Goal: Task Accomplishment & Management: Use online tool/utility

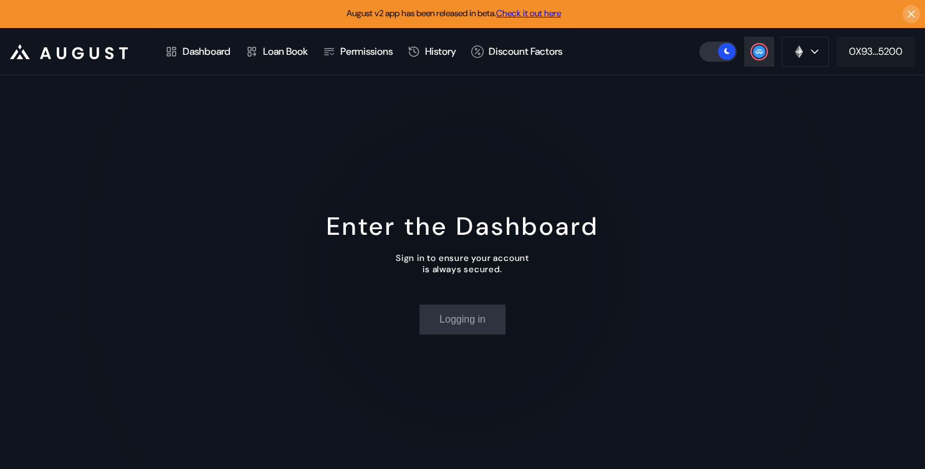
click at [841, 58] on button "0X93...5200" at bounding box center [875, 52] width 78 height 30
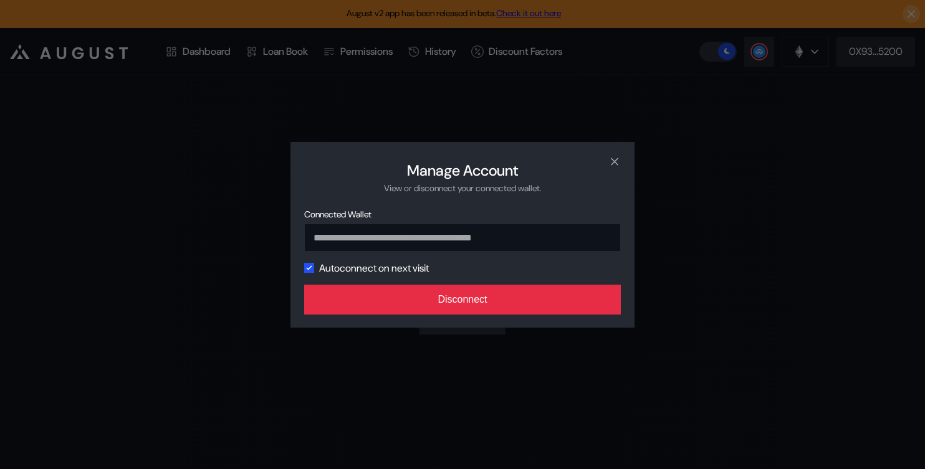
click at [519, 310] on button "Disconnect" at bounding box center [462, 300] width 316 height 30
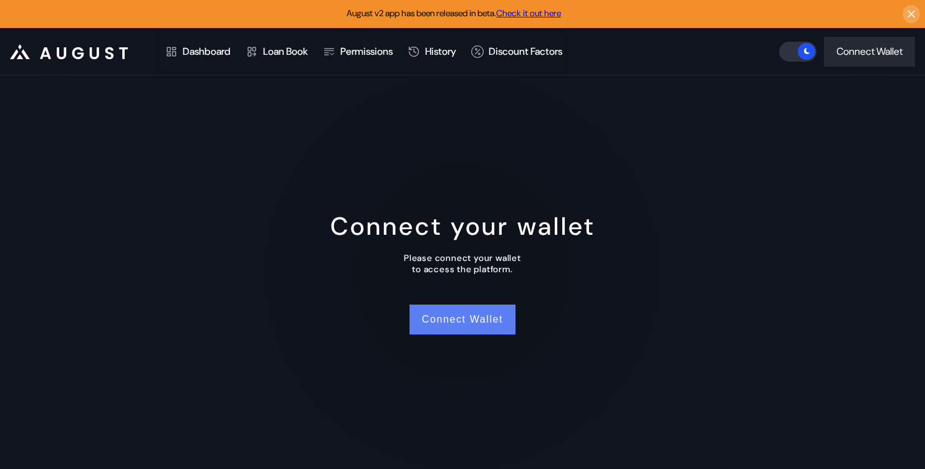
click at [452, 324] on button "Connect Wallet" at bounding box center [462, 320] width 106 height 30
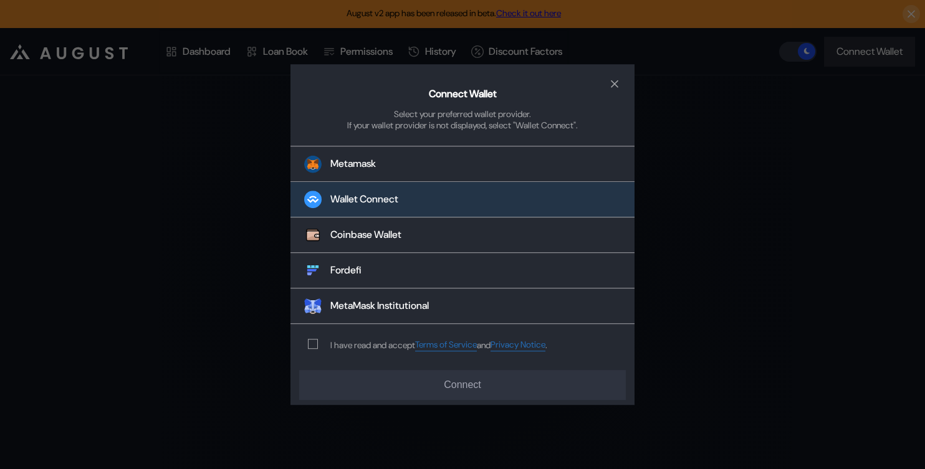
click at [405, 203] on button "Wallet Connect" at bounding box center [462, 201] width 344 height 36
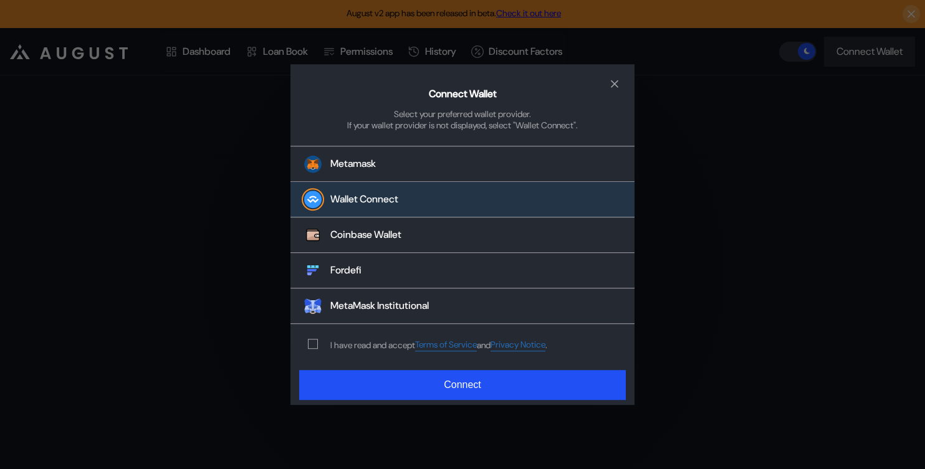
click at [311, 353] on div "I have read and accept Terms of Service and Privacy Notice ." at bounding box center [424, 345] width 269 height 41
click at [311, 348] on span "modal" at bounding box center [312, 344] width 9 height 9
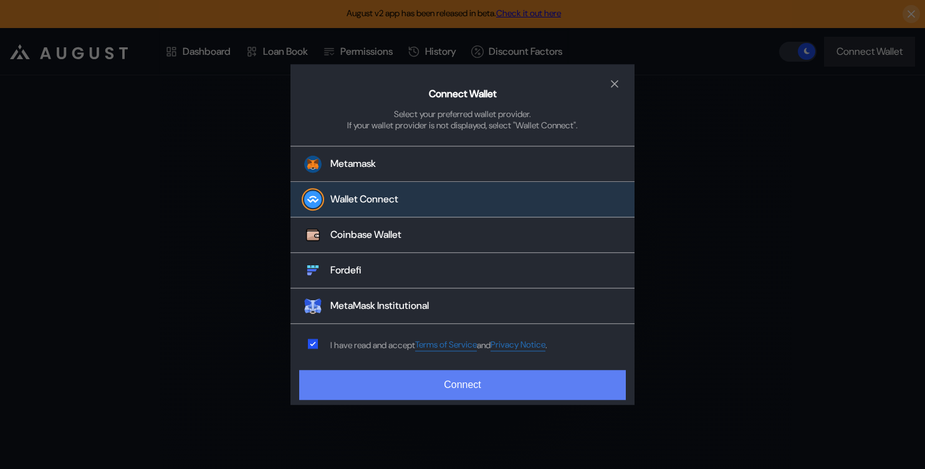
click at [345, 381] on button "Connect" at bounding box center [462, 385] width 326 height 30
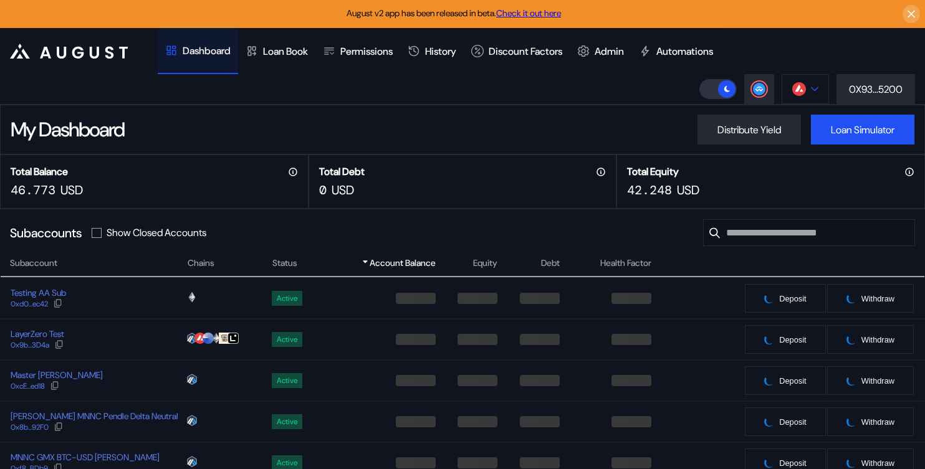
click at [799, 99] on button at bounding box center [804, 89] width 47 height 30
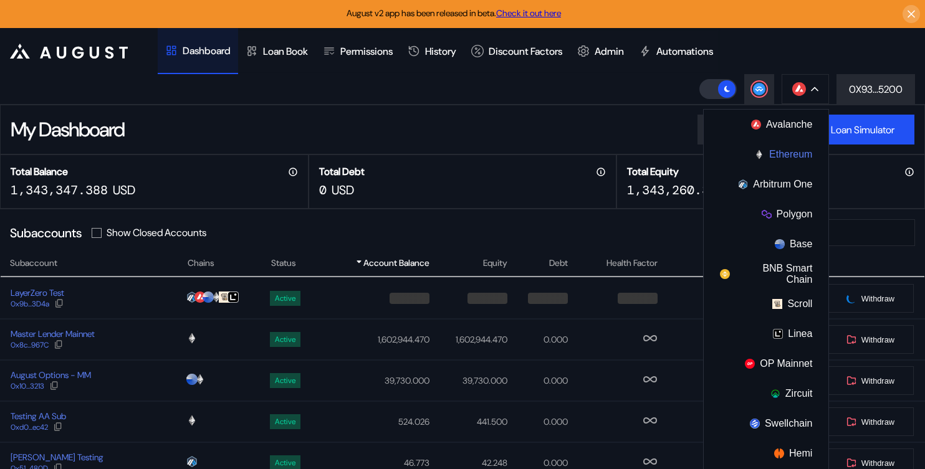
click at [754, 155] on img at bounding box center [759, 155] width 10 height 10
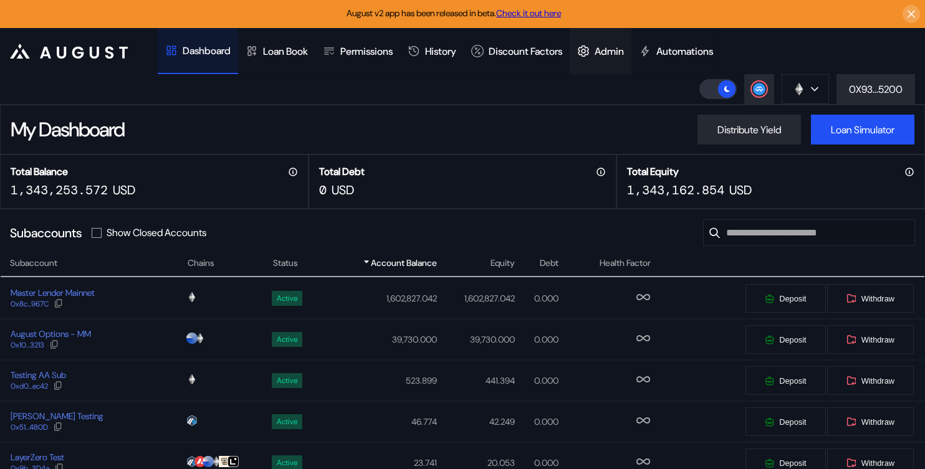
click at [624, 54] on div "Admin" at bounding box center [608, 51] width 29 height 13
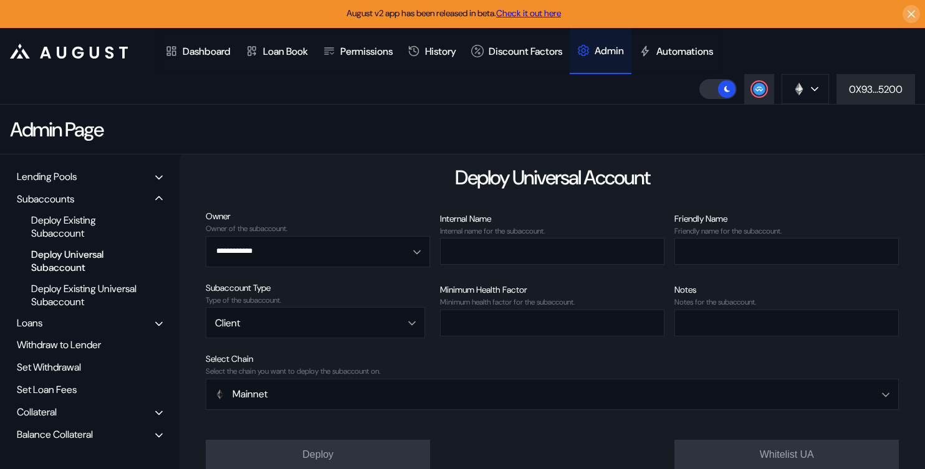
click at [67, 437] on div "Balance Collateral" at bounding box center [55, 434] width 76 height 13
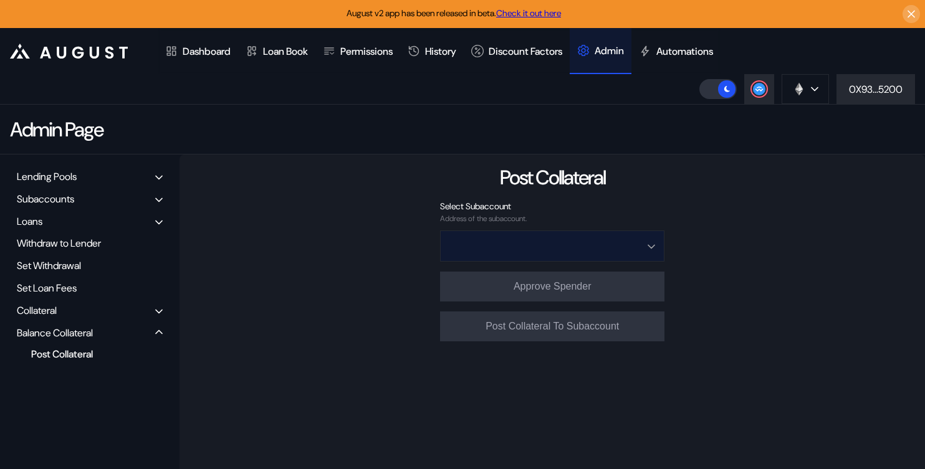
click at [541, 256] on input "Open menu" at bounding box center [545, 246] width 192 height 30
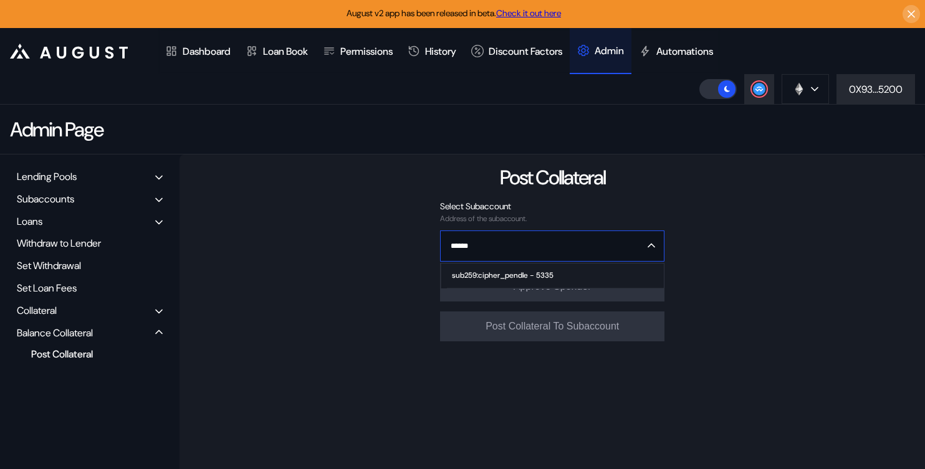
click at [541, 279] on span "sub259:cipher_pendle - 5335" at bounding box center [555, 276] width 217 height 25
type input "**********"
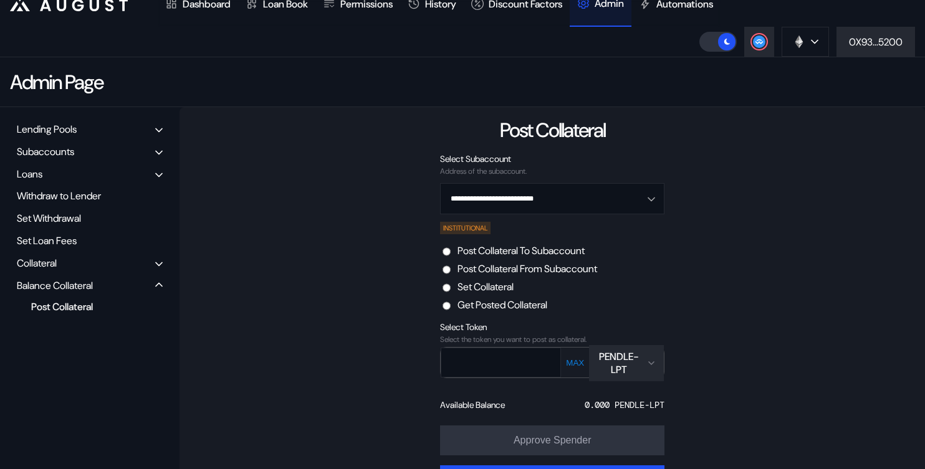
click at [546, 270] on label "Post Collateral From Subaccount" at bounding box center [527, 268] width 140 height 13
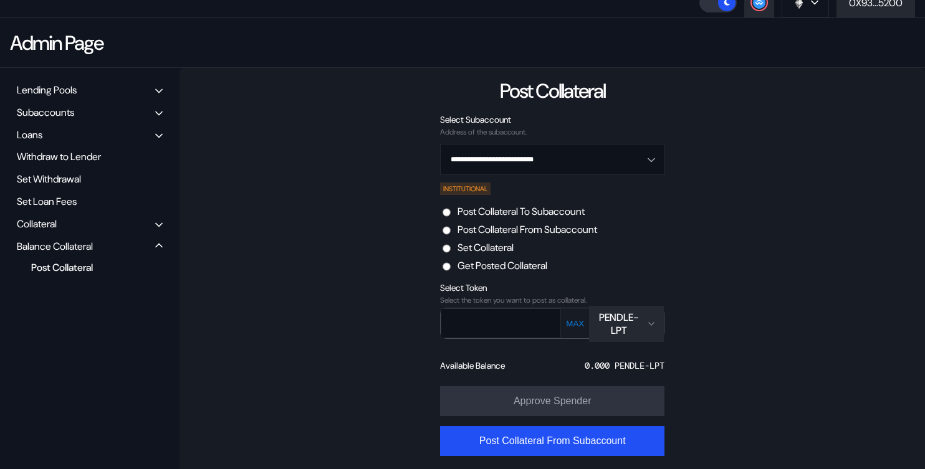
click at [544, 209] on label "Post Collateral To Subaccount" at bounding box center [520, 211] width 127 height 13
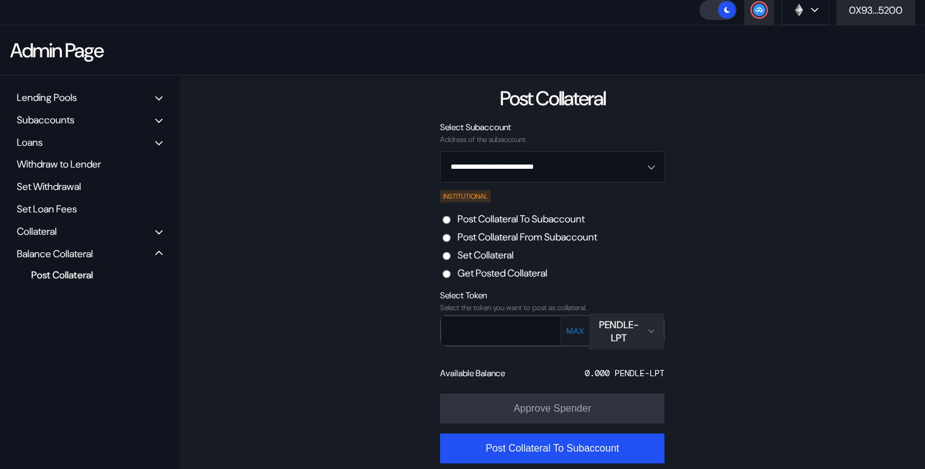
scroll to position [87, 0]
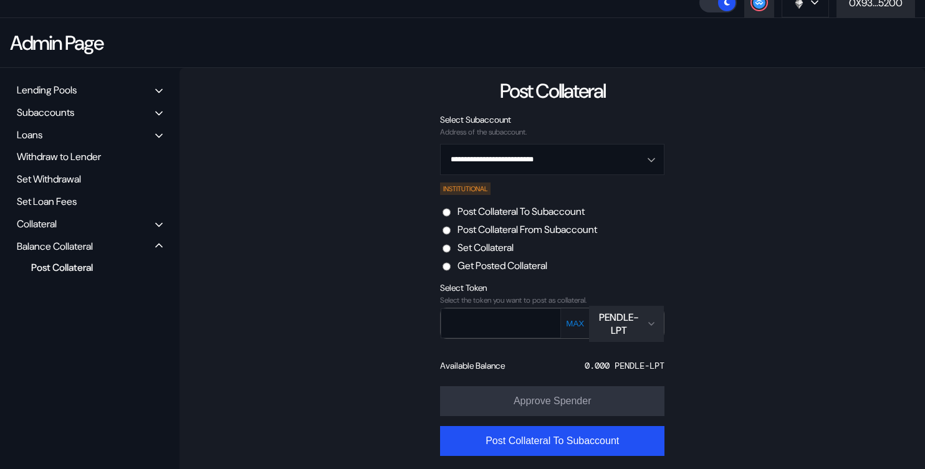
click at [616, 320] on div "PENDLE-LPT" at bounding box center [618, 324] width 45 height 26
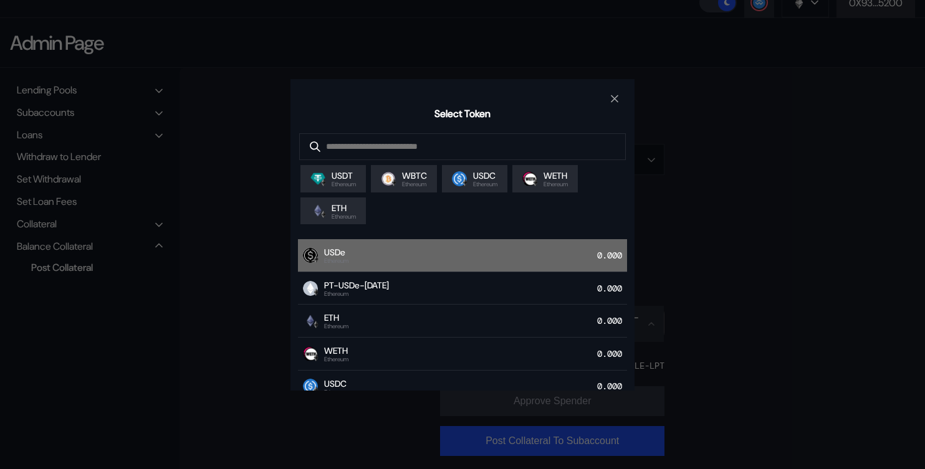
click at [497, 264] on div "USDe Ethereum 0.000" at bounding box center [462, 255] width 329 height 33
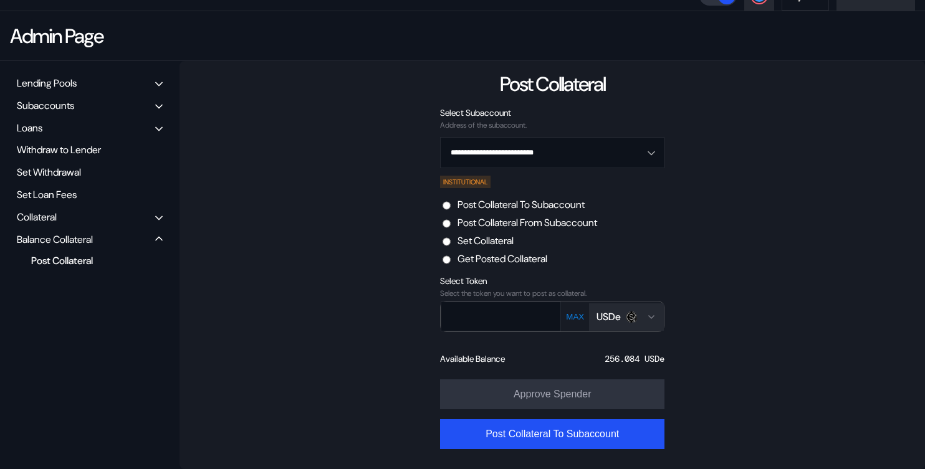
scroll to position [96, 0]
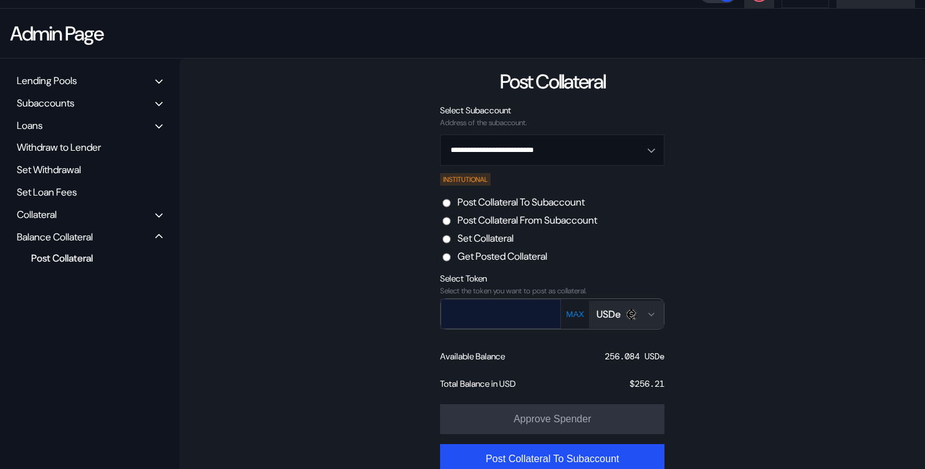
click at [472, 311] on input "text" at bounding box center [491, 314] width 101 height 26
paste input "**********"
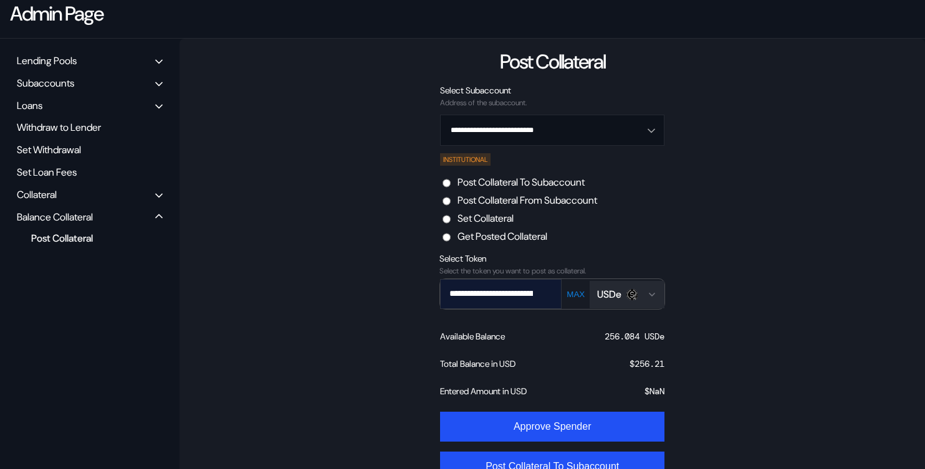
scroll to position [149, 0]
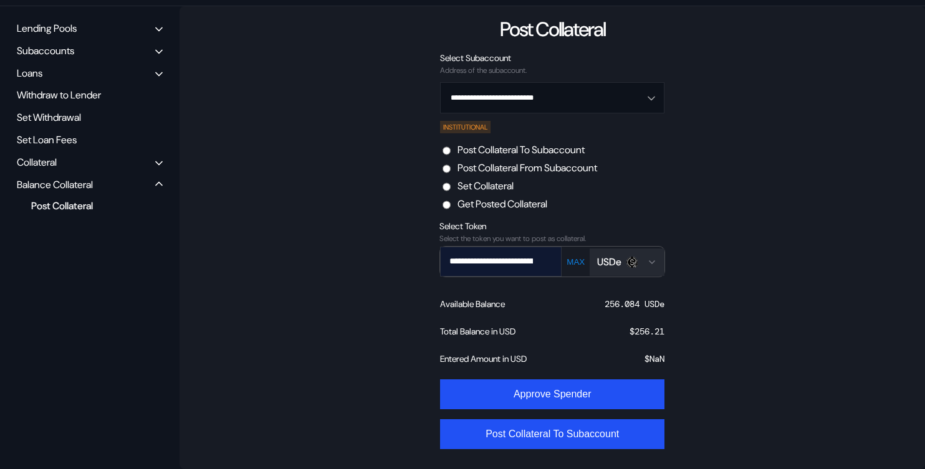
click at [476, 254] on input "**********" at bounding box center [490, 262] width 101 height 28
paste input "text"
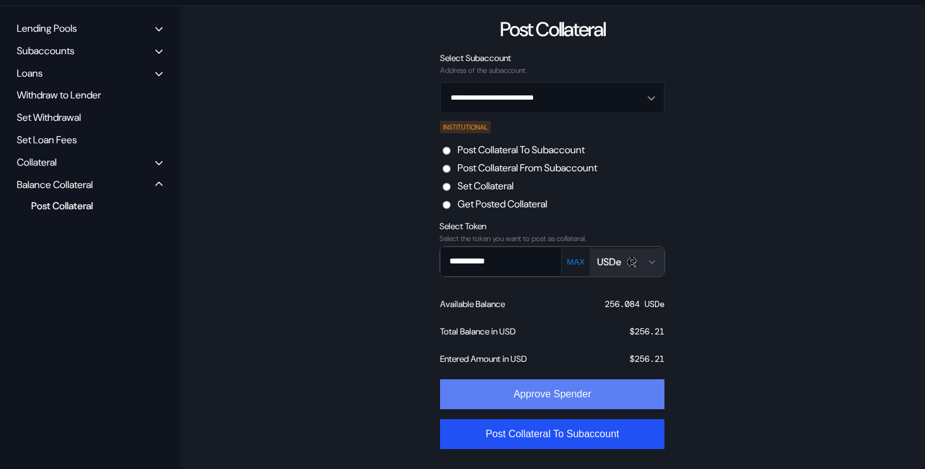
type input "**********"
click at [493, 392] on button "Approve Spender" at bounding box center [552, 394] width 224 height 30
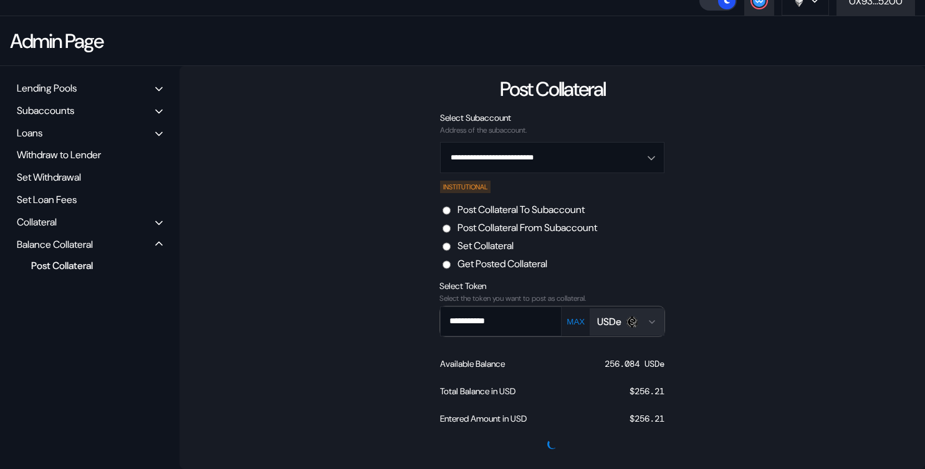
scroll to position [89, 0]
click at [297, 260] on div "**********" at bounding box center [551, 267] width 745 height 403
click at [44, 219] on div "Collateral" at bounding box center [37, 222] width 40 height 13
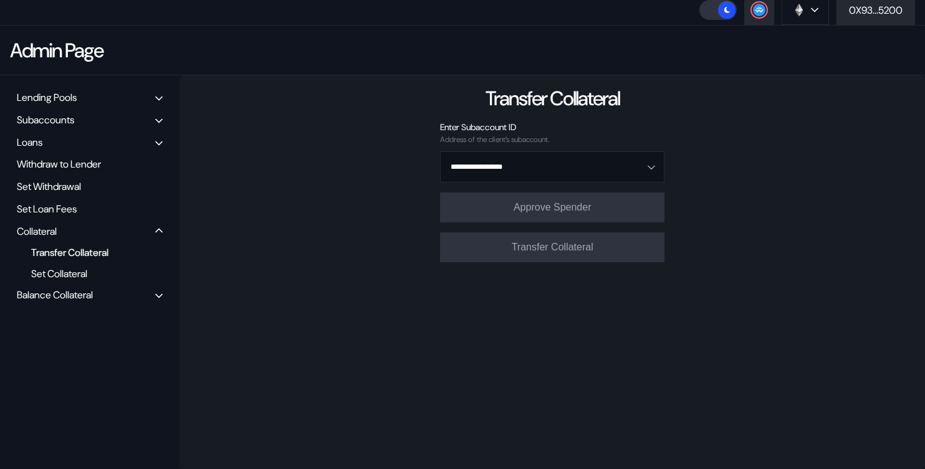
click at [69, 302] on div "Balance Collateral" at bounding box center [89, 294] width 155 height 19
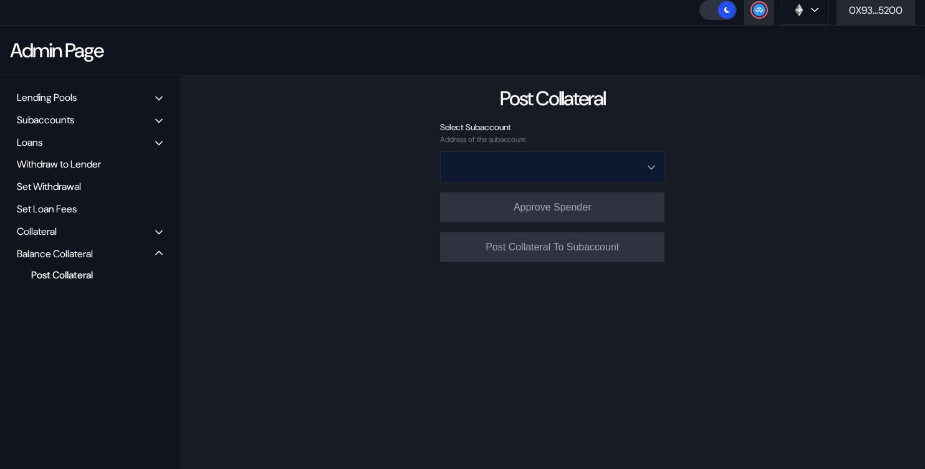
click at [493, 159] on input "Open menu" at bounding box center [545, 167] width 192 height 30
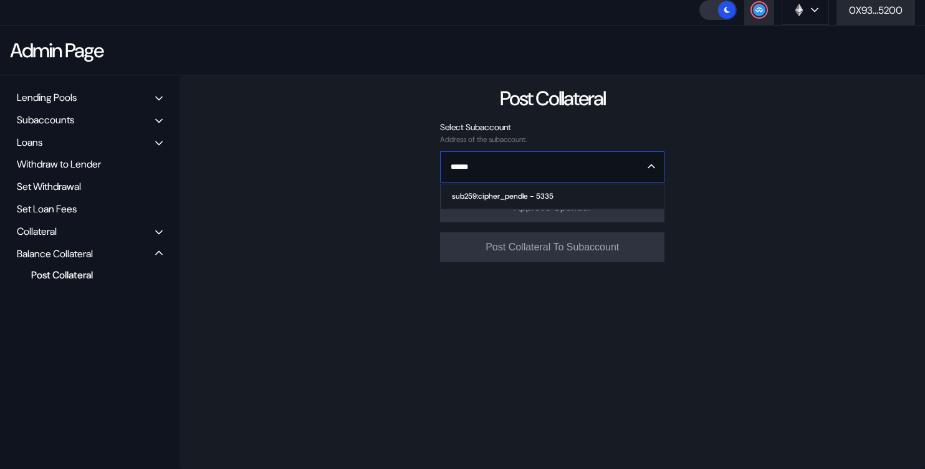
click at [538, 189] on span "sub259:cipher_pendle - 5335" at bounding box center [555, 196] width 217 height 25
type input "**********"
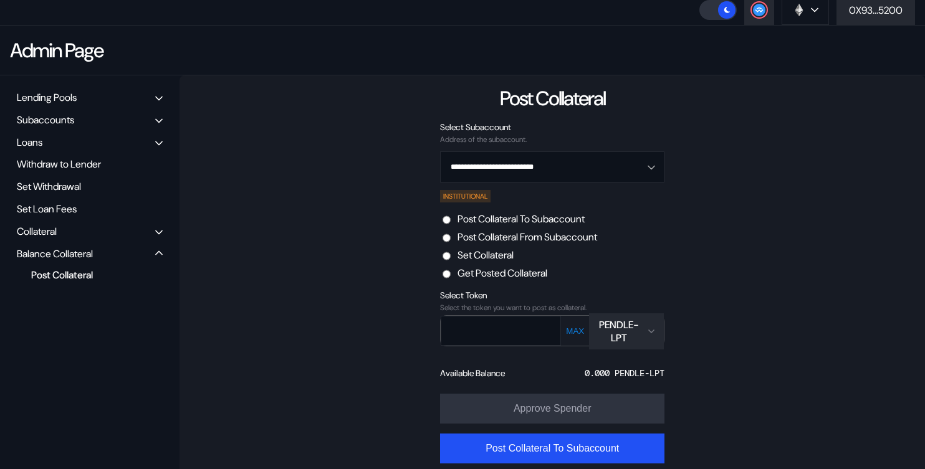
click at [597, 329] on div "PENDLE-LPT" at bounding box center [618, 331] width 45 height 26
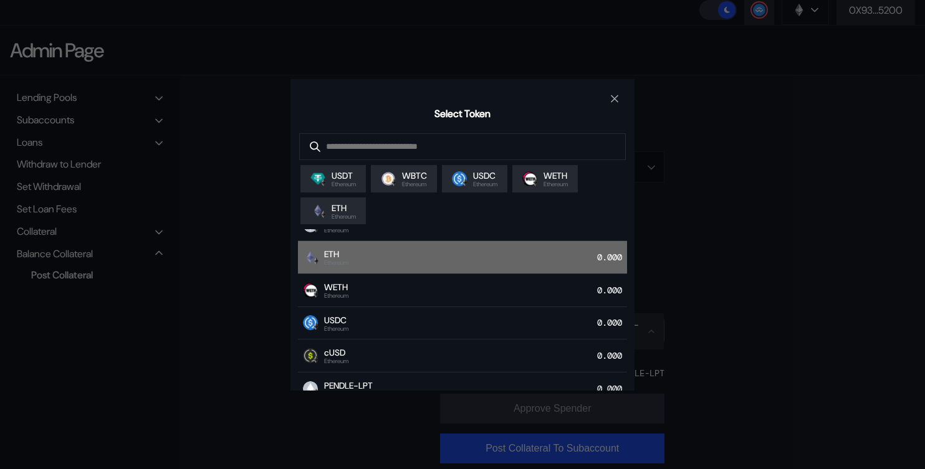
scroll to position [64, 0]
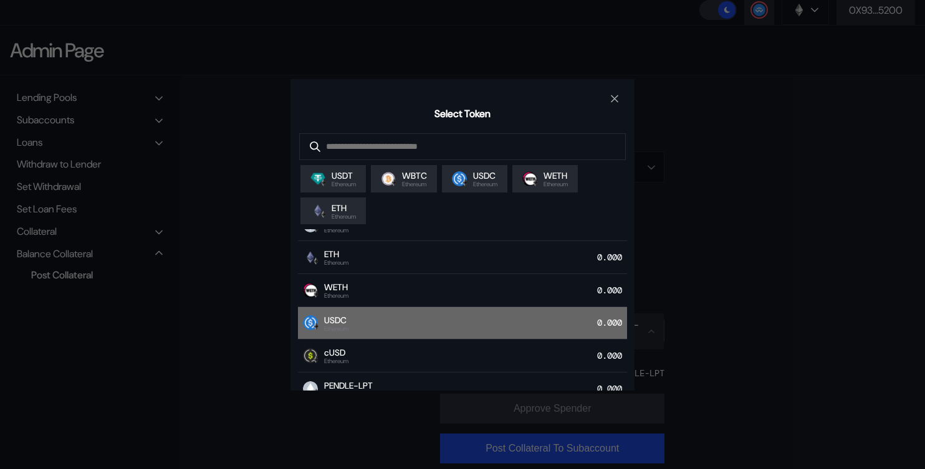
click at [455, 328] on div "USDC Ethereum 0.000" at bounding box center [462, 323] width 329 height 33
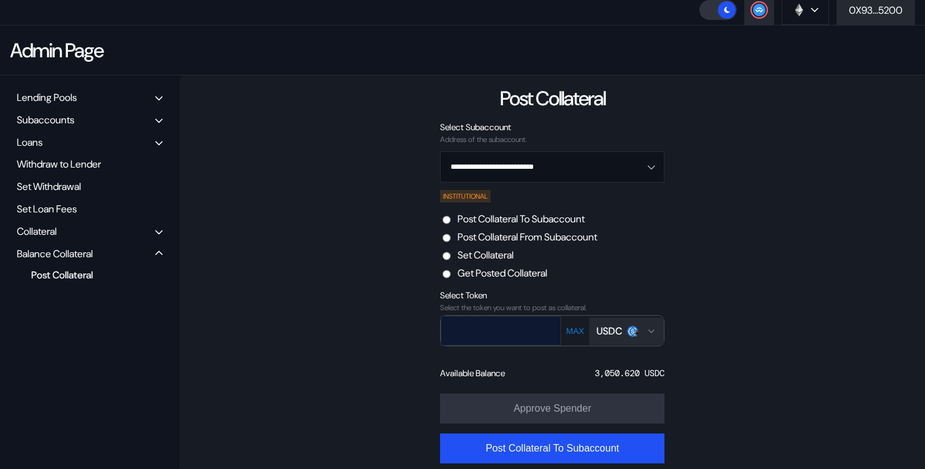
click at [494, 333] on input "text" at bounding box center [491, 331] width 101 height 26
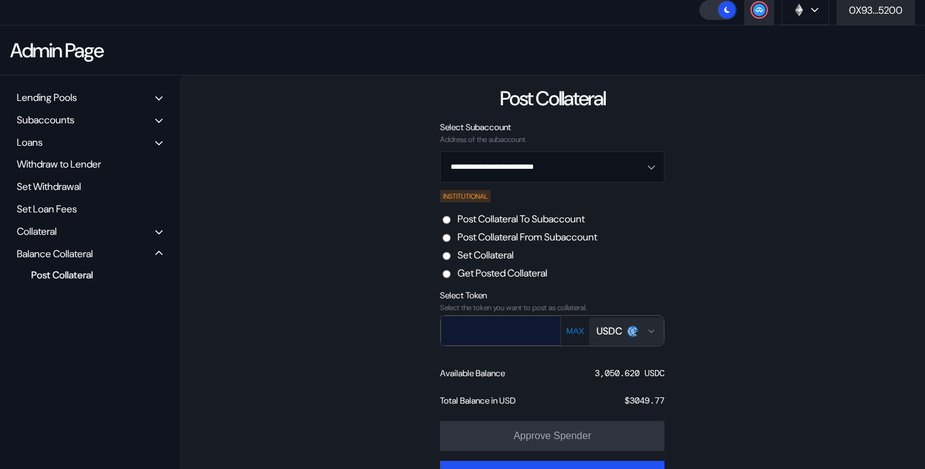
paste input "**********"
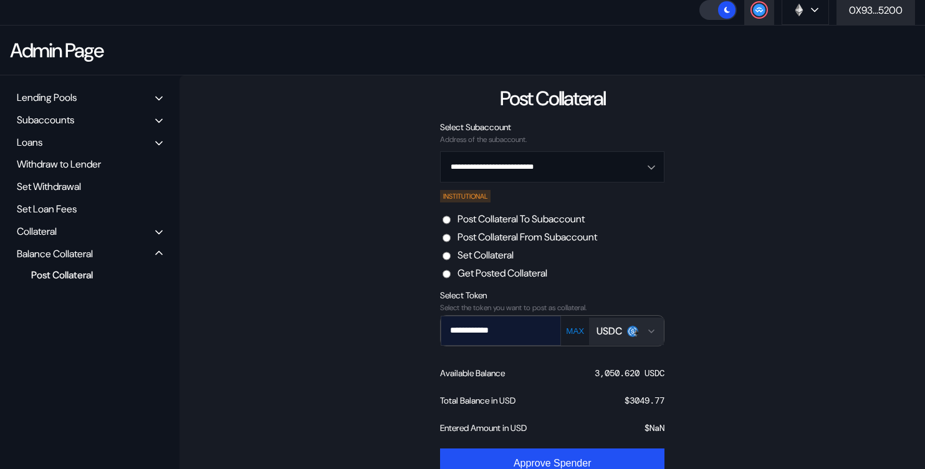
type input "**********"
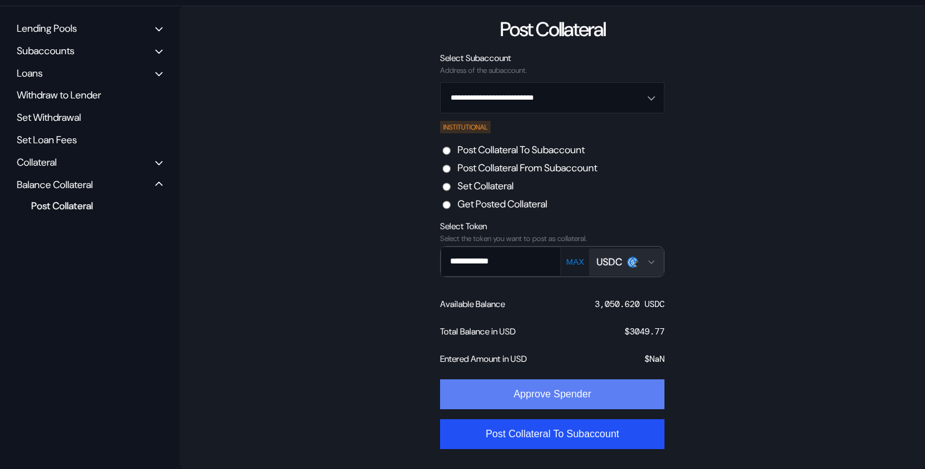
click at [533, 398] on button "Approve Spender" at bounding box center [552, 394] width 224 height 30
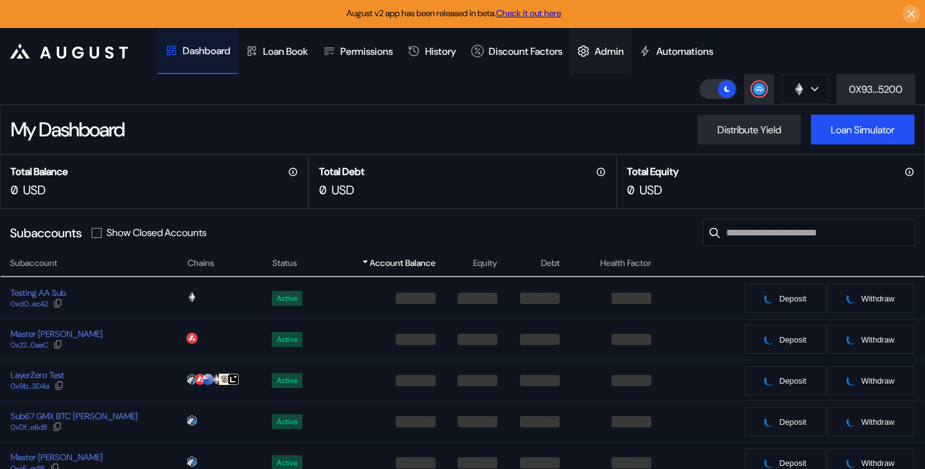
click at [589, 52] on icon at bounding box center [583, 51] width 12 height 12
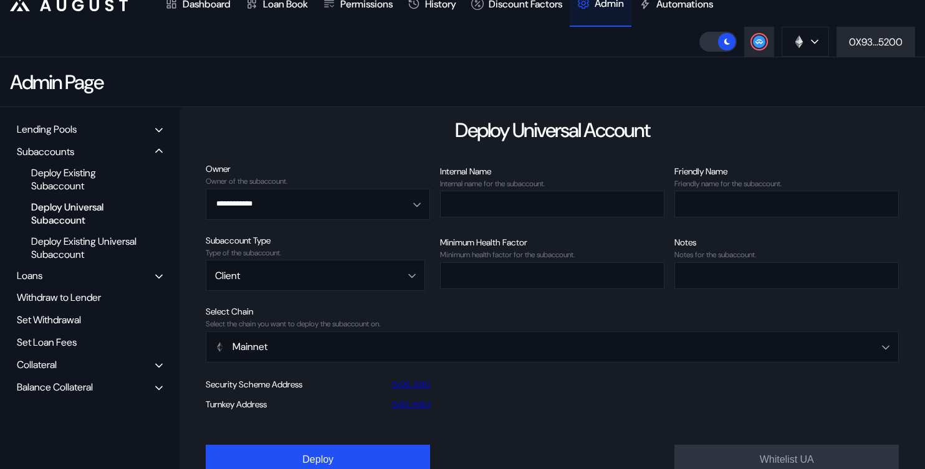
scroll to position [50, 0]
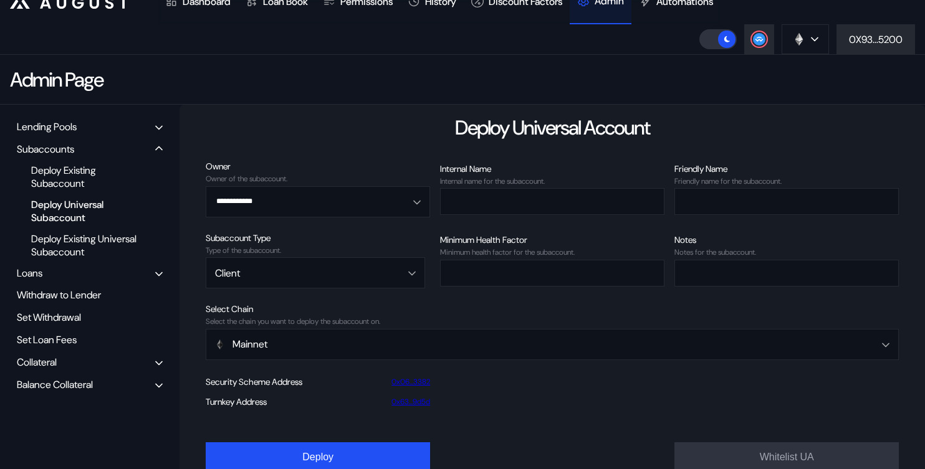
click at [64, 384] on div "Balance Collateral" at bounding box center [55, 384] width 76 height 13
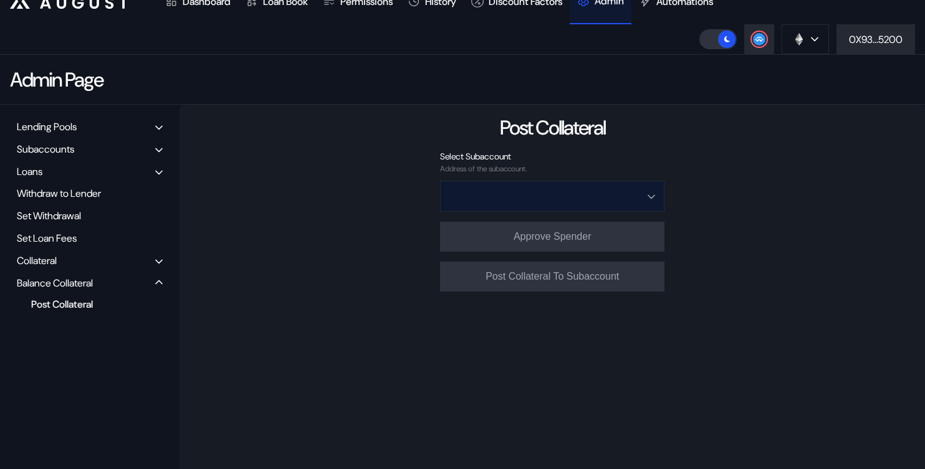
click at [533, 200] on input "Open menu" at bounding box center [545, 196] width 192 height 30
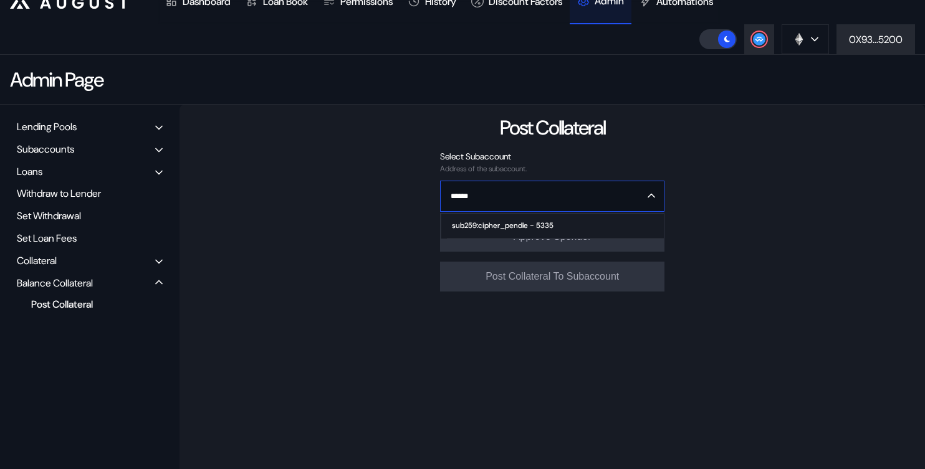
click at [523, 221] on div "sub259:cipher_pendle - 5335" at bounding box center [503, 225] width 102 height 9
type input "**********"
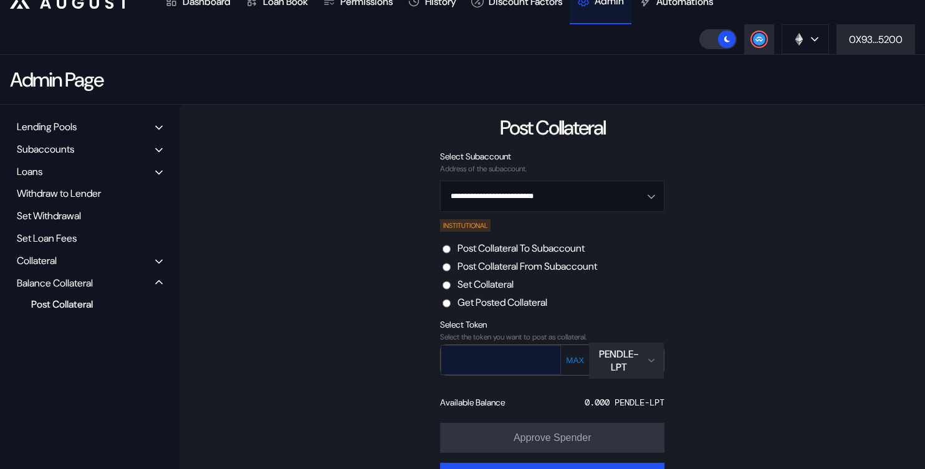
click at [511, 363] on input "text" at bounding box center [491, 360] width 101 height 26
paste input "**********"
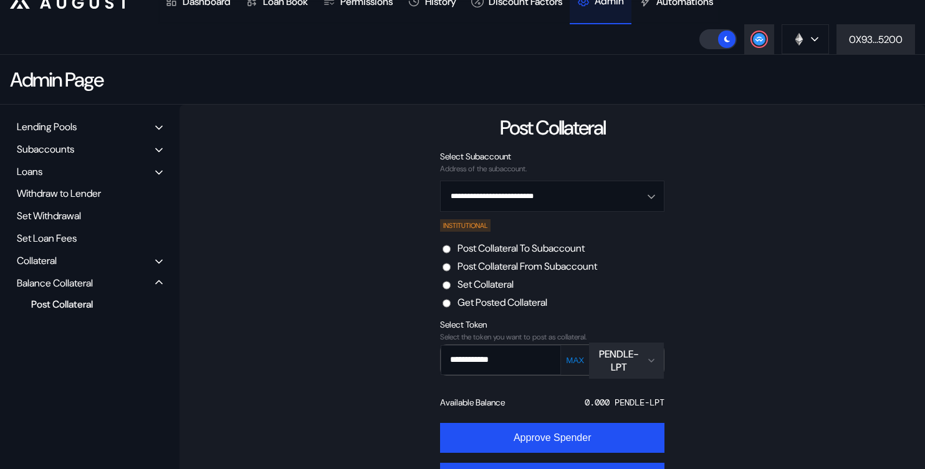
type input "**********"
click at [630, 365] on div "PENDLE-LPT" at bounding box center [618, 361] width 45 height 26
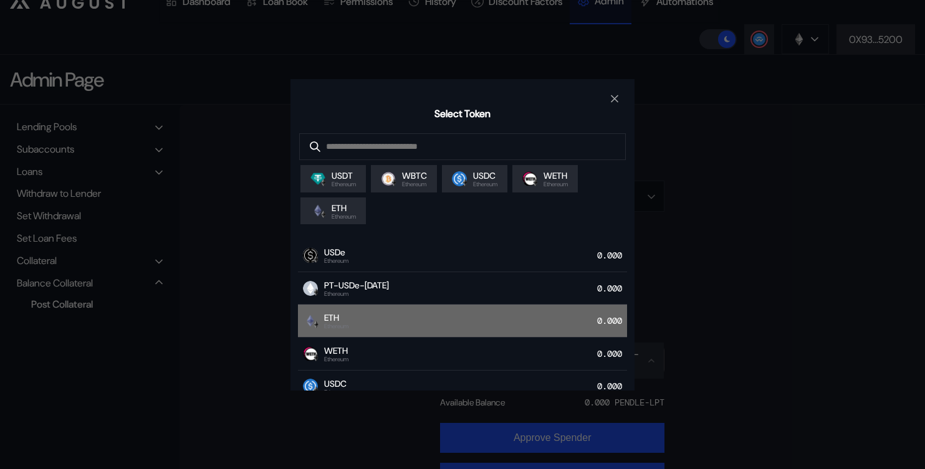
scroll to position [32, 0]
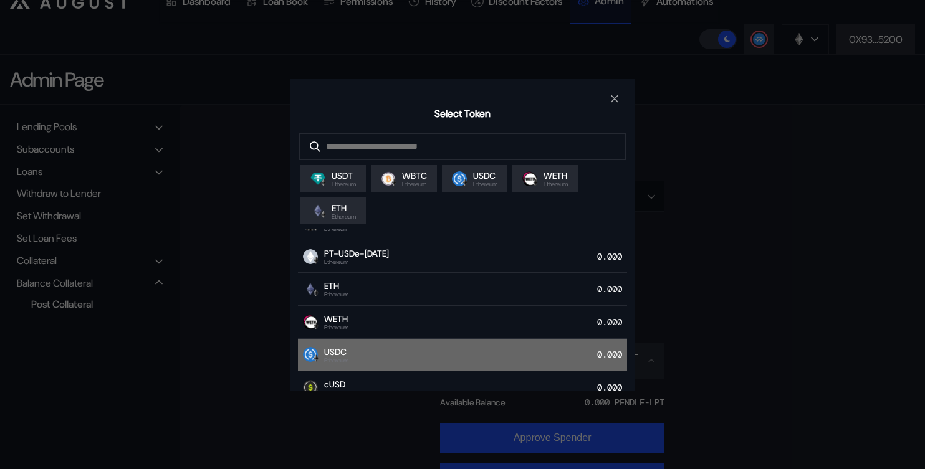
click at [520, 350] on div "USDC Ethereum 0.000" at bounding box center [462, 355] width 329 height 33
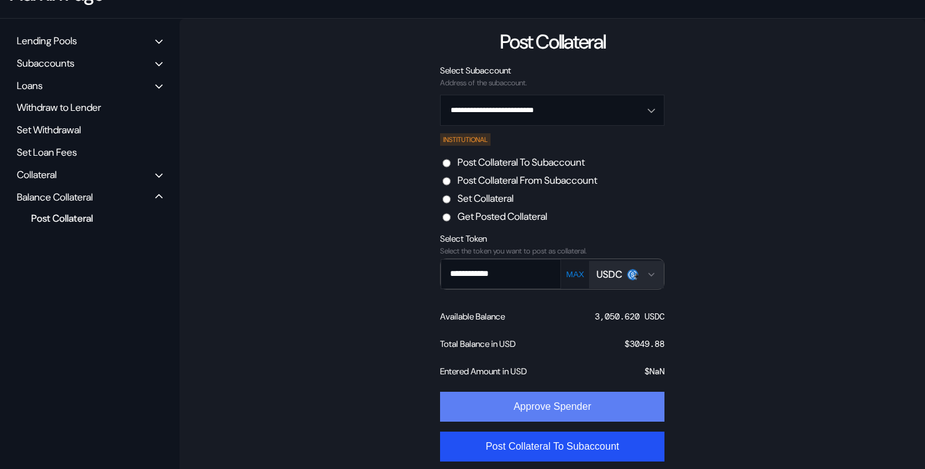
scroll to position [139, 0]
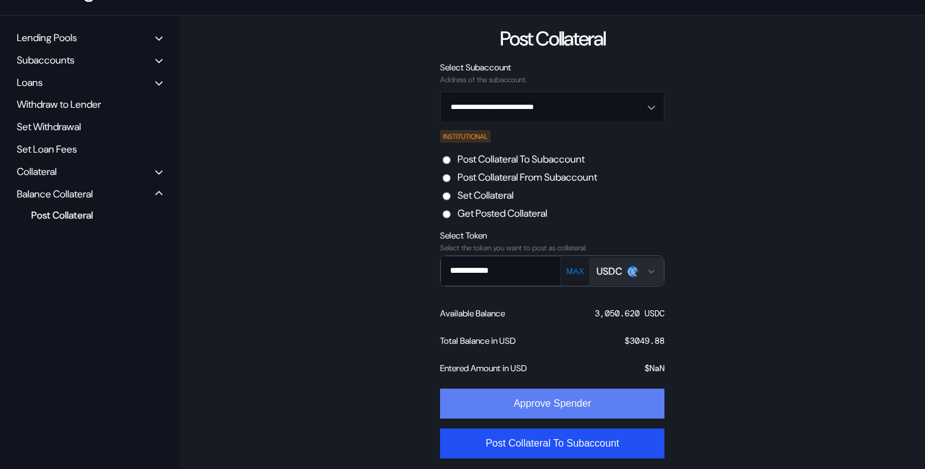
click at [530, 408] on button "Approve Spender" at bounding box center [552, 404] width 224 height 30
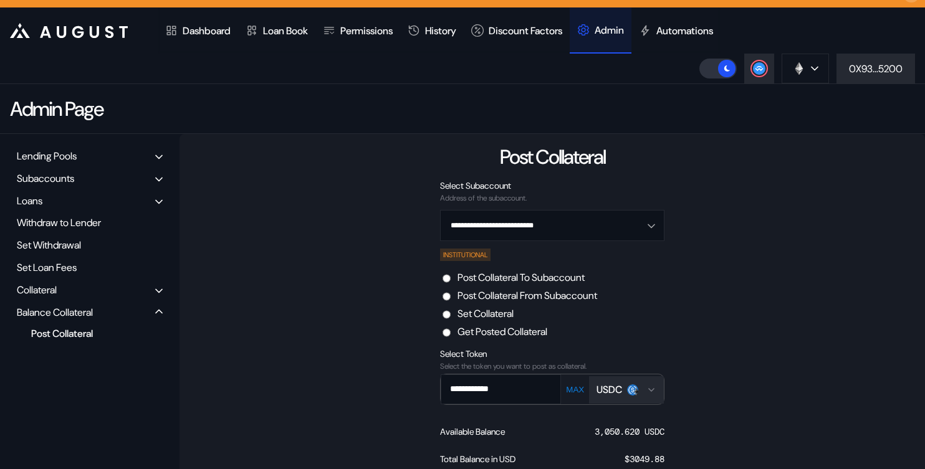
scroll to position [20, 0]
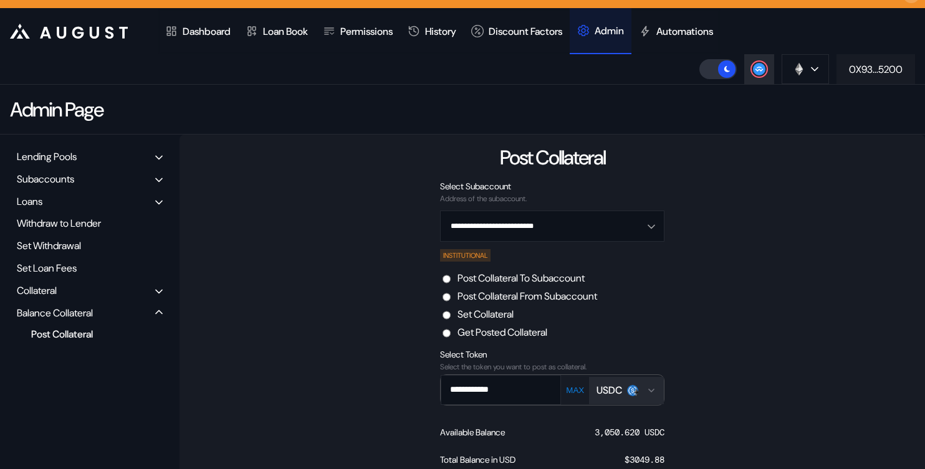
click at [857, 70] on div "0X93...5200" at bounding box center [876, 69] width 54 height 13
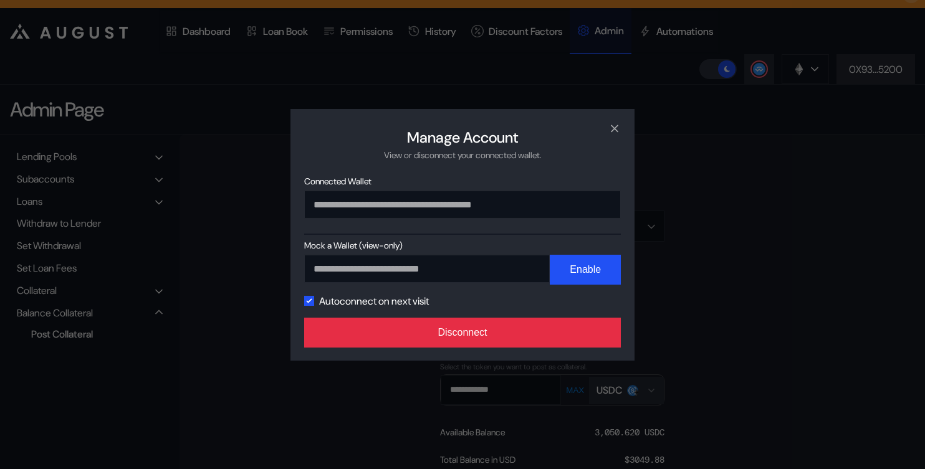
click at [490, 346] on button "Disconnect" at bounding box center [462, 333] width 316 height 30
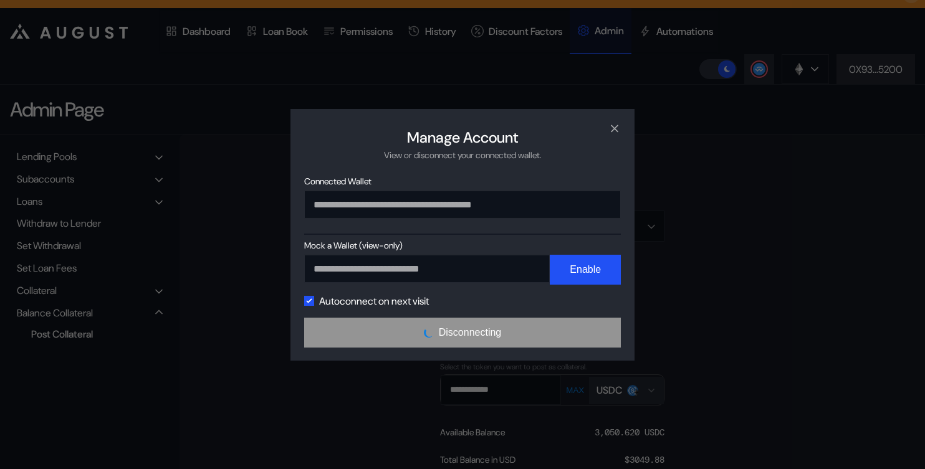
scroll to position [0, 0]
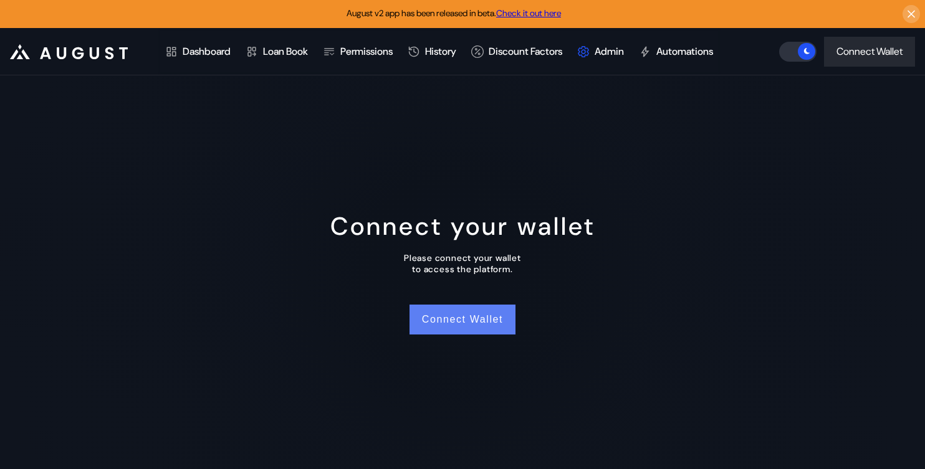
click at [470, 326] on button "Connect Wallet" at bounding box center [462, 320] width 106 height 30
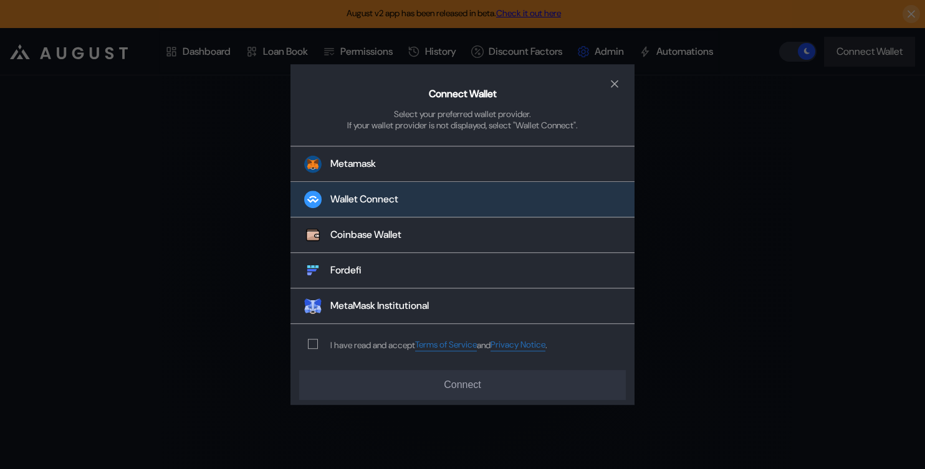
click at [467, 204] on button "Wallet Connect" at bounding box center [462, 201] width 344 height 36
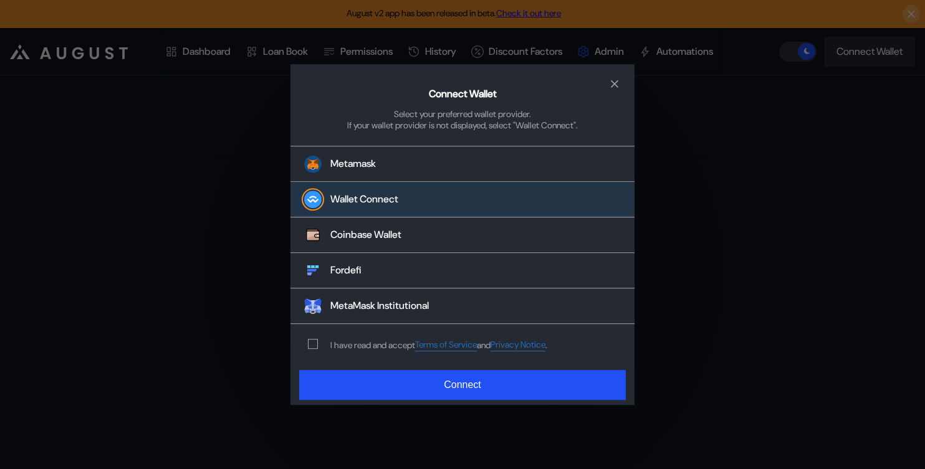
click at [319, 341] on div "modal" at bounding box center [315, 345] width 15 height 10
click at [312, 342] on span "modal" at bounding box center [312, 344] width 9 height 9
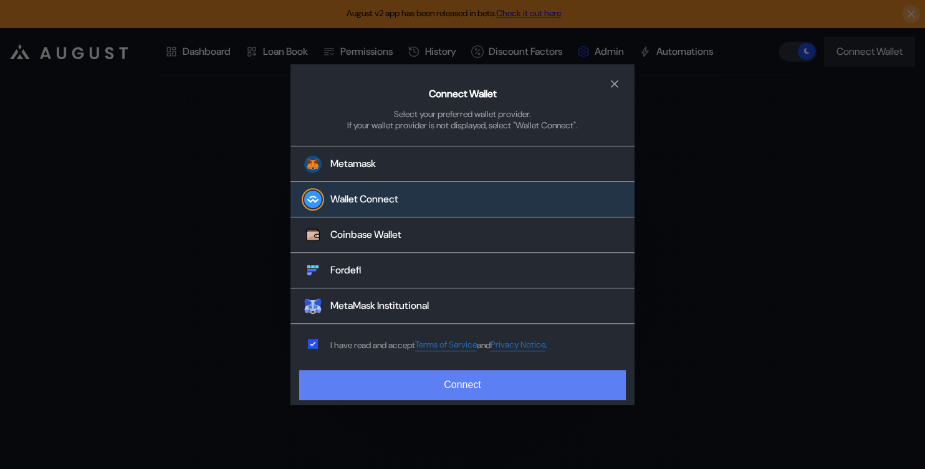
click at [372, 384] on button "Connect" at bounding box center [462, 385] width 326 height 30
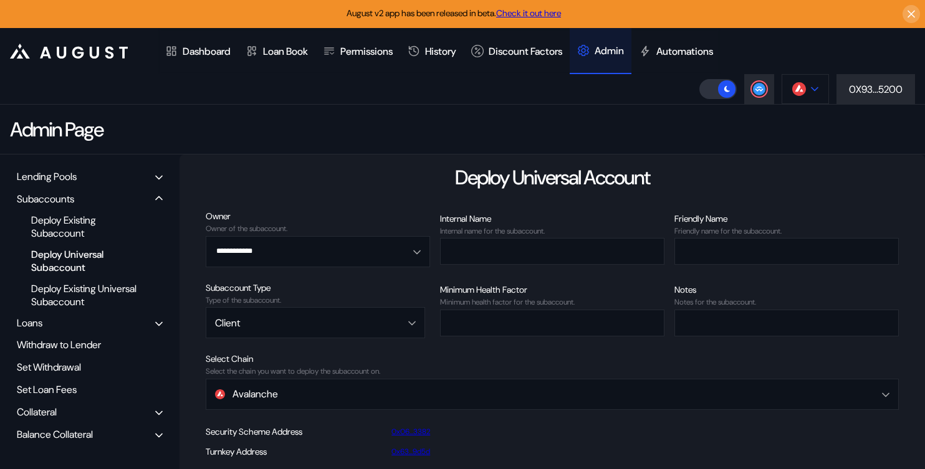
click at [806, 90] on button at bounding box center [804, 89] width 47 height 30
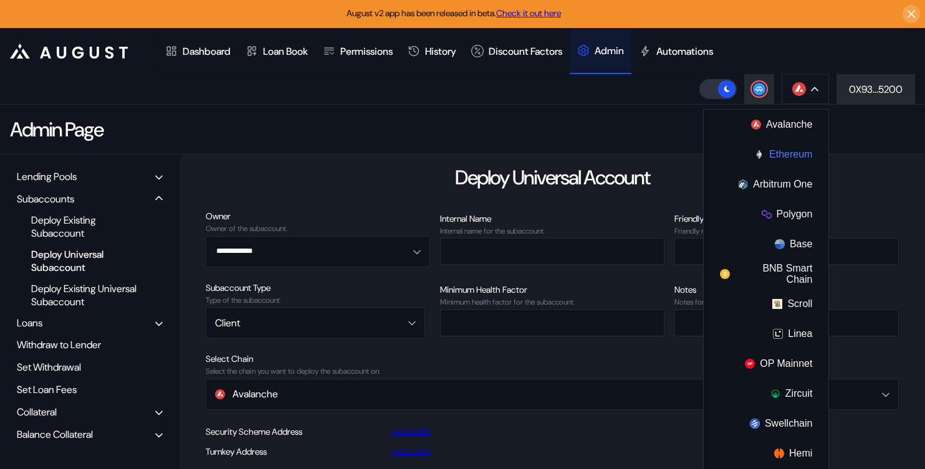
click at [796, 158] on button "Ethereum" at bounding box center [765, 155] width 125 height 30
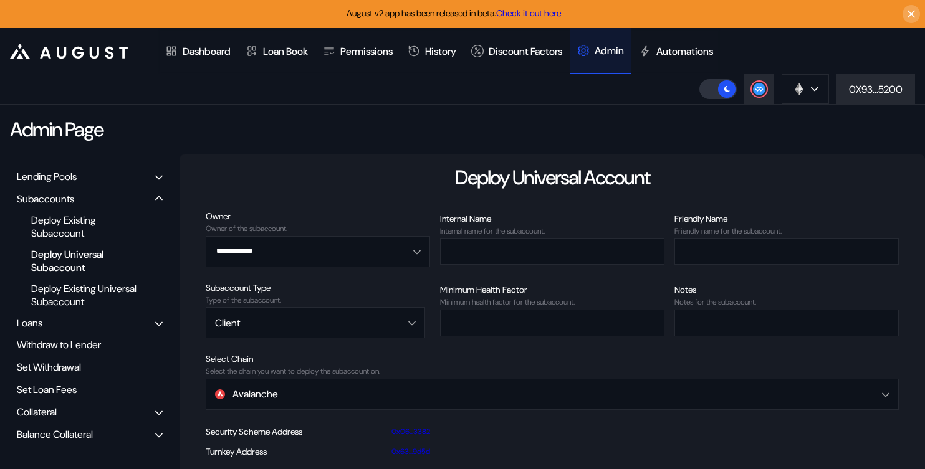
click at [75, 439] on div "Balance Collateral" at bounding box center [55, 434] width 76 height 13
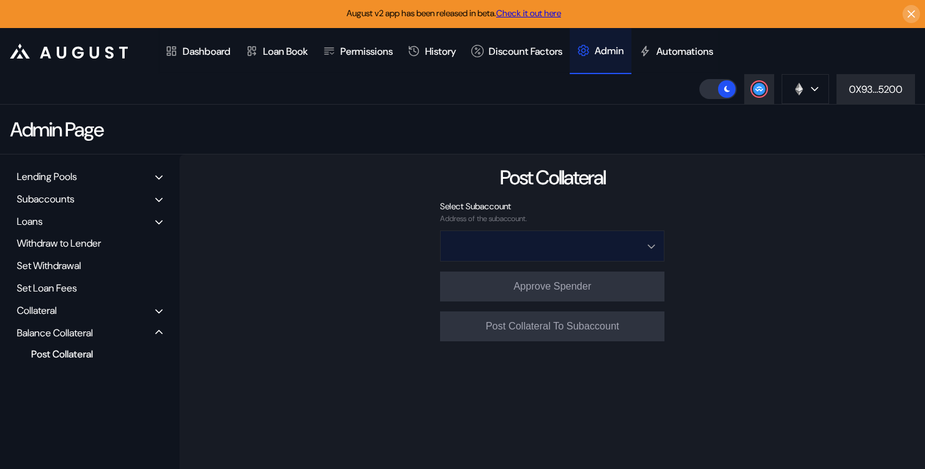
click at [537, 250] on input "Open menu" at bounding box center [545, 246] width 192 height 30
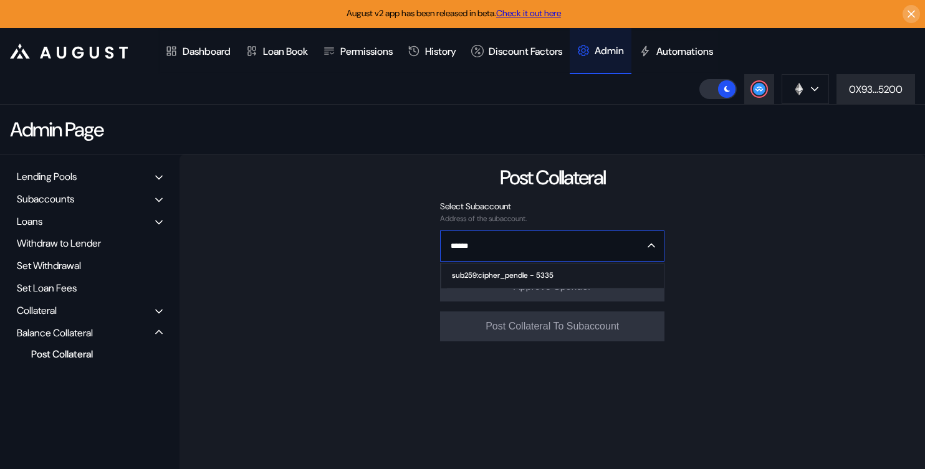
click at [555, 268] on span "sub259:cipher_pendle - 5335" at bounding box center [555, 276] width 217 height 25
type input "**********"
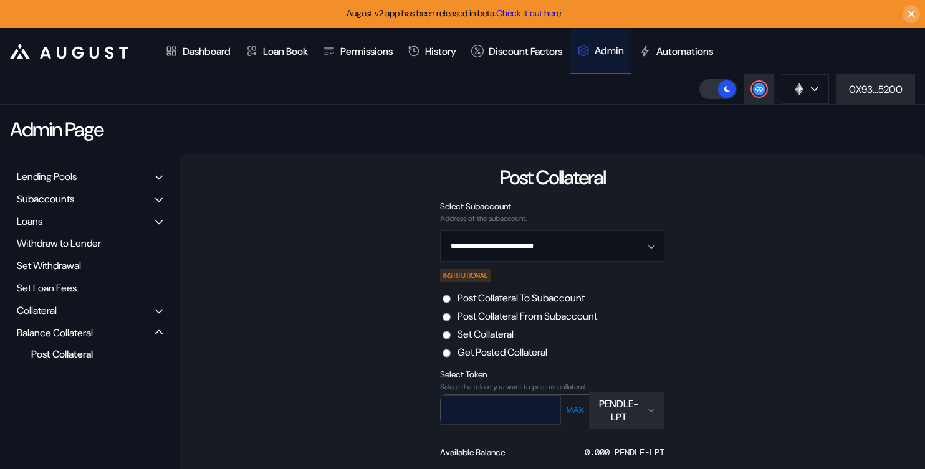
click at [528, 405] on input "text" at bounding box center [491, 410] width 101 height 26
paste input "**********"
click at [458, 406] on input "**********" at bounding box center [491, 410] width 101 height 26
type input "**********"
click at [620, 395] on button "PENDLE-LPT" at bounding box center [626, 410] width 75 height 36
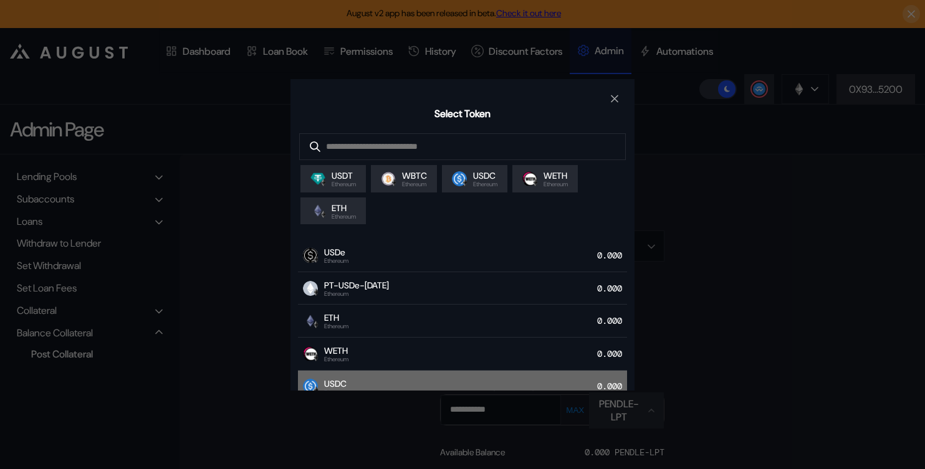
click at [523, 385] on div "USDC Ethereum 0.000" at bounding box center [462, 387] width 329 height 33
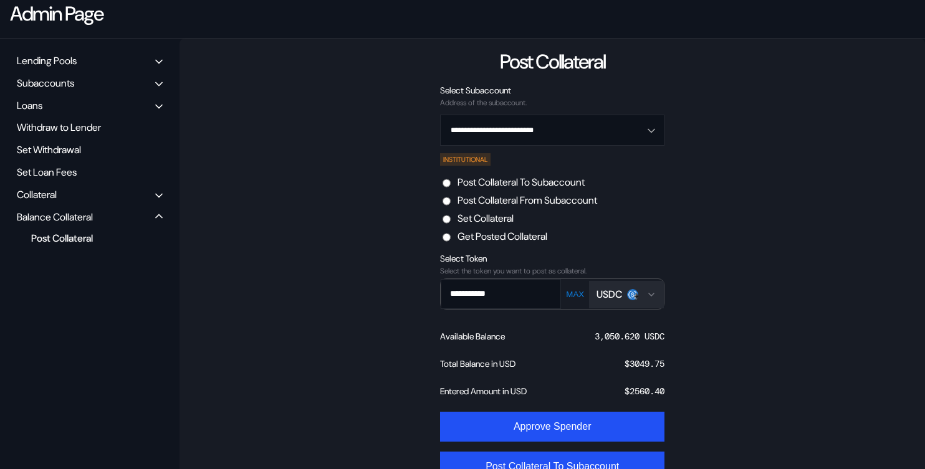
scroll to position [149, 0]
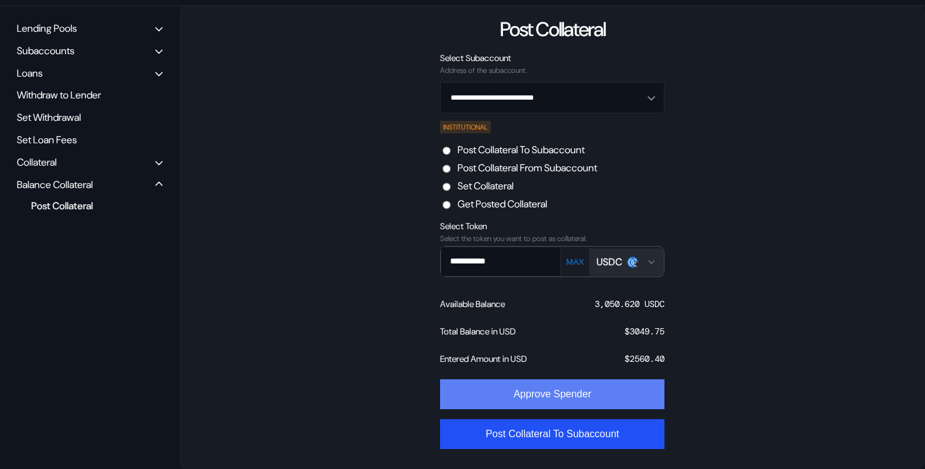
click at [546, 399] on button "Approve Spender" at bounding box center [552, 394] width 224 height 30
